Goal: Information Seeking & Learning: Learn about a topic

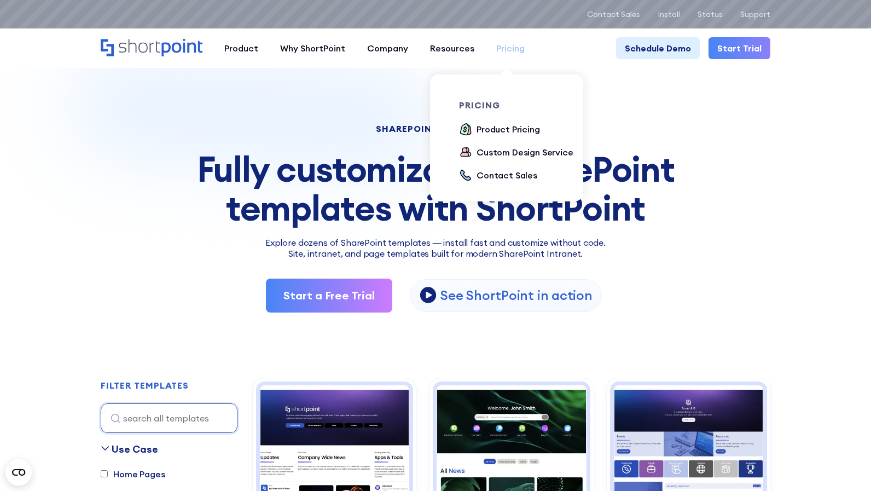
click at [518, 49] on div "Pricing" at bounding box center [510, 48] width 28 height 13
click at [481, 130] on div "Product Pricing" at bounding box center [507, 129] width 63 height 13
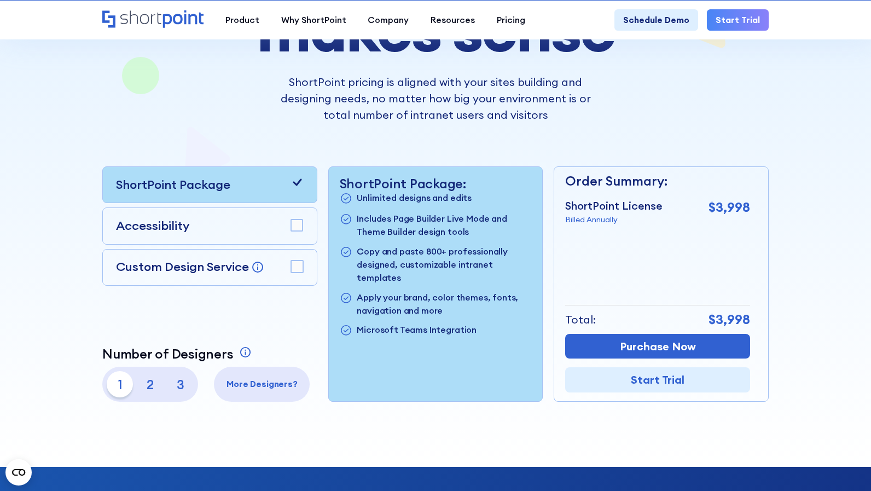
scroll to position [187, 0]
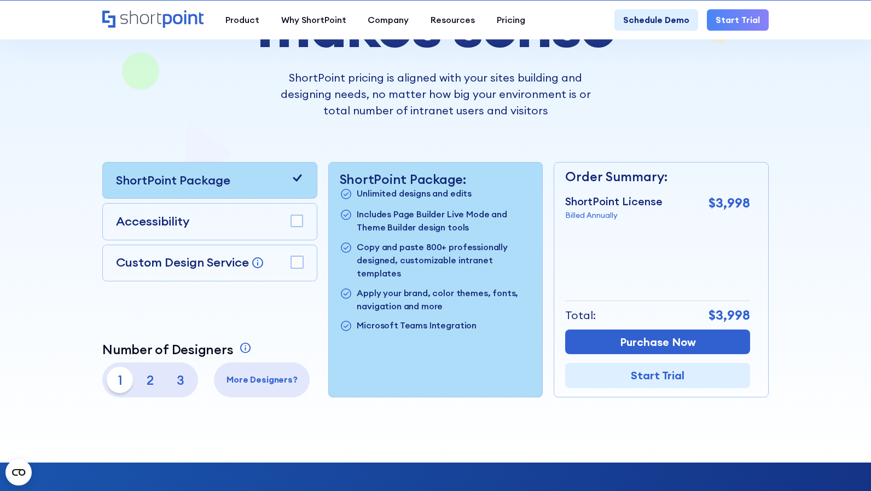
click at [150, 374] on p "2" at bounding box center [150, 380] width 26 height 26
click at [179, 388] on p "3" at bounding box center [180, 380] width 26 height 26
click at [123, 383] on p "1" at bounding box center [120, 380] width 26 height 26
click at [143, 383] on p "2" at bounding box center [150, 380] width 26 height 26
click at [179, 385] on p "3" at bounding box center [180, 380] width 26 height 26
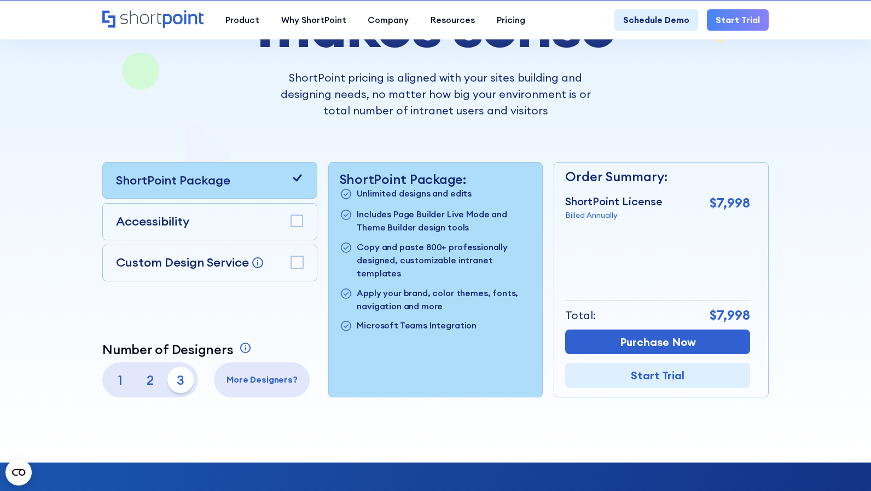
click at [270, 315] on div "ShortPoint Package Accessibility Custom Design Service Bring your dream design …" at bounding box center [209, 279] width 215 height 235
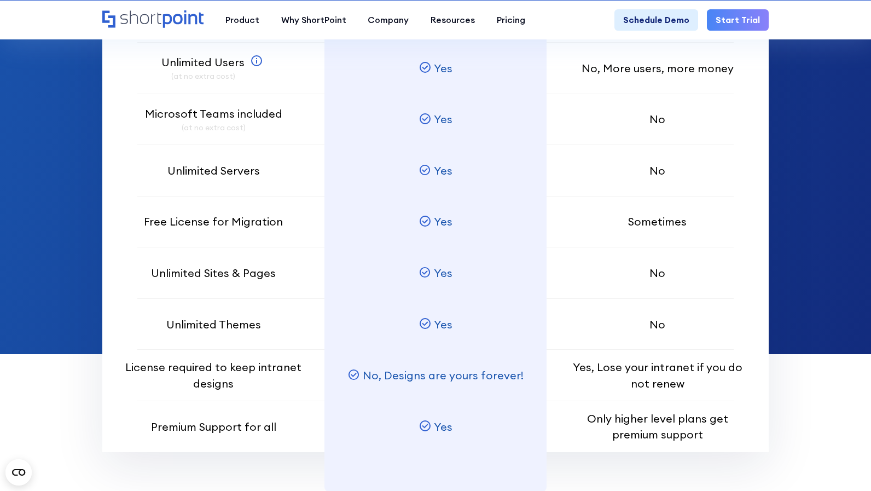
scroll to position [868, 0]
